Goal: Information Seeking & Learning: Learn about a topic

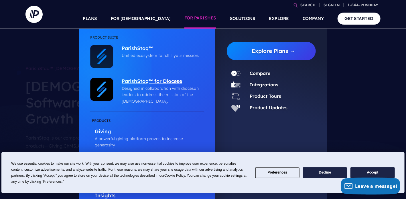
click at [166, 82] on p "ParishStaq™ for Diocese" at bounding box center [161, 81] width 79 height 7
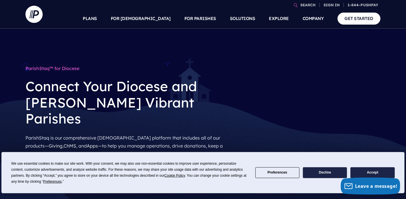
click at [383, 172] on button "Accept" at bounding box center [372, 172] width 44 height 11
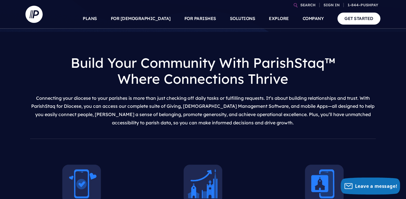
scroll to position [114, 0]
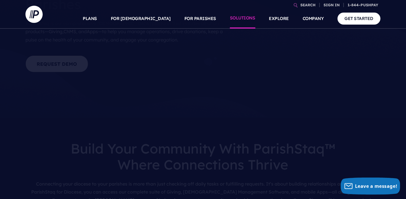
click at [244, 14] on link "SOLUTIONS" at bounding box center [242, 19] width 25 height 20
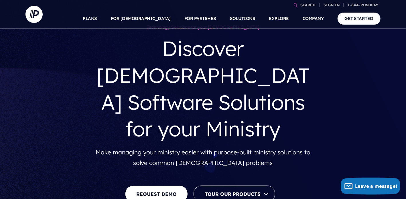
scroll to position [57, 0]
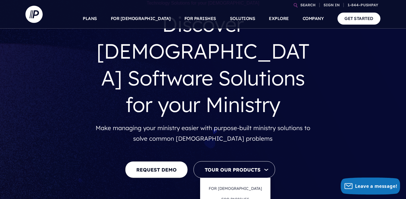
click at [237, 193] on link "FOR PARISHES" at bounding box center [234, 199] width 39 height 13
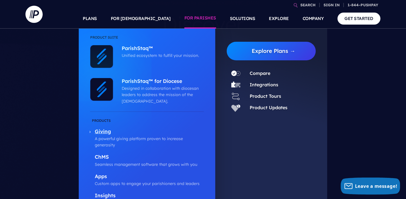
scroll to position [0, 0]
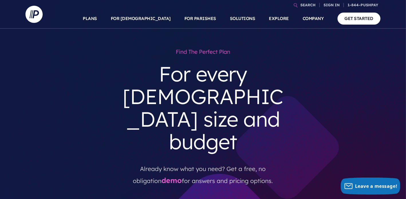
drag, startPoint x: 201, startPoint y: 165, endPoint x: 219, endPoint y: 167, distance: 17.9
drag, startPoint x: 196, startPoint y: 169, endPoint x: 213, endPoint y: 170, distance: 16.6
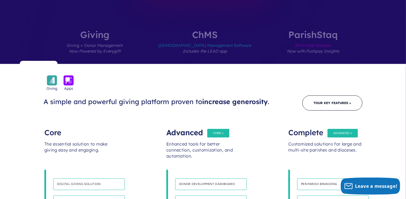
scroll to position [286, 0]
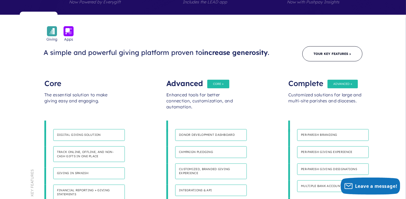
click at [318, 181] on h4 "Multiple bank accounts" at bounding box center [333, 187] width 72 height 12
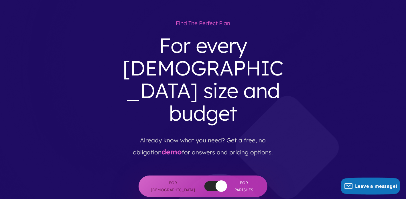
scroll to position [0, 0]
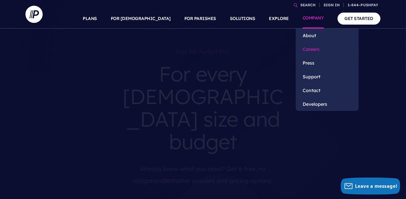
click at [308, 47] on link "Careers" at bounding box center [327, 49] width 63 height 14
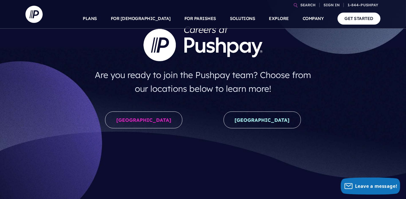
scroll to position [86, 0]
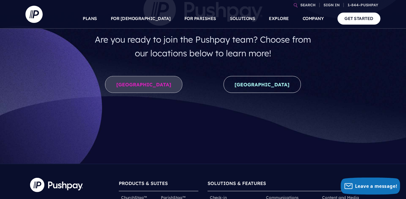
click at [150, 88] on link "[GEOGRAPHIC_DATA]" at bounding box center [143, 84] width 77 height 17
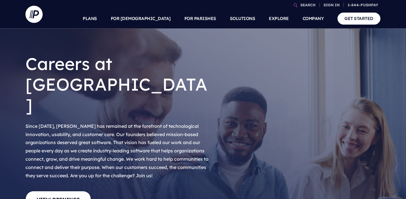
scroll to position [86, 0]
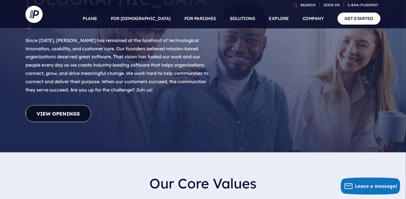
click at [60, 105] on link "View Openings" at bounding box center [58, 113] width 66 height 17
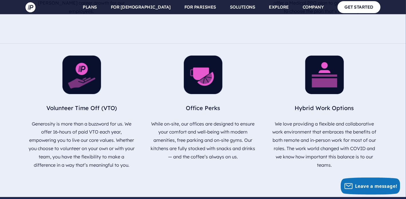
scroll to position [791, 0]
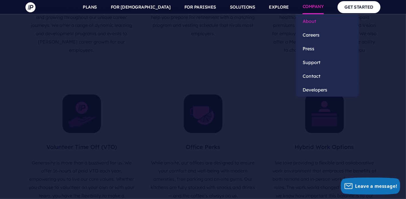
click at [309, 18] on link "About" at bounding box center [327, 21] width 63 height 14
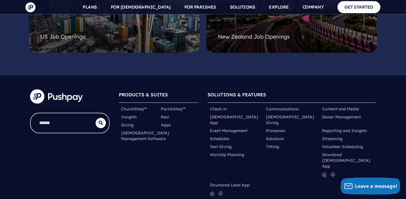
scroll to position [1574, 0]
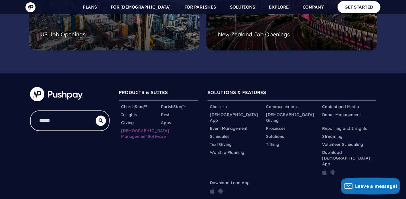
click at [132, 128] on link "[DEMOGRAPHIC_DATA] Management Software" at bounding box center [145, 133] width 48 height 11
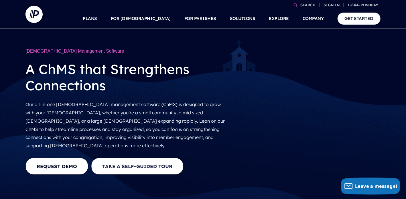
click at [140, 159] on button "Take a Self-guided Tour" at bounding box center [137, 166] width 92 height 17
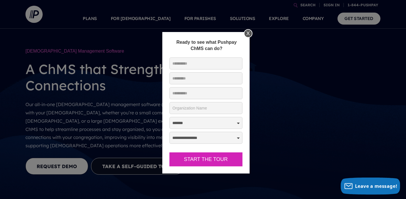
click at [247, 31] on div "X" at bounding box center [248, 33] width 9 height 9
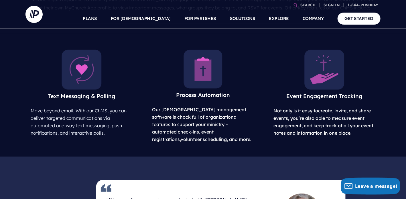
scroll to position [229, 0]
